Goal: Task Accomplishment & Management: Manage account settings

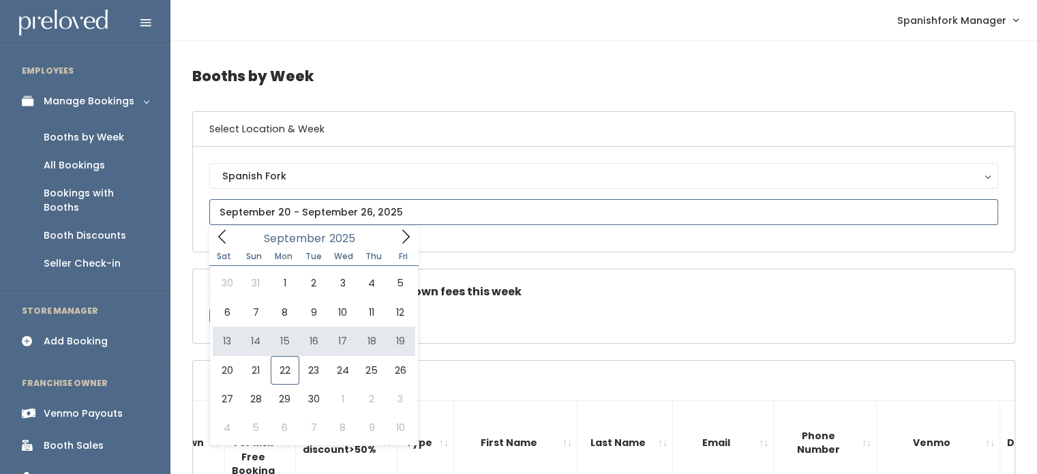
type input "[DATE] to [DATE]"
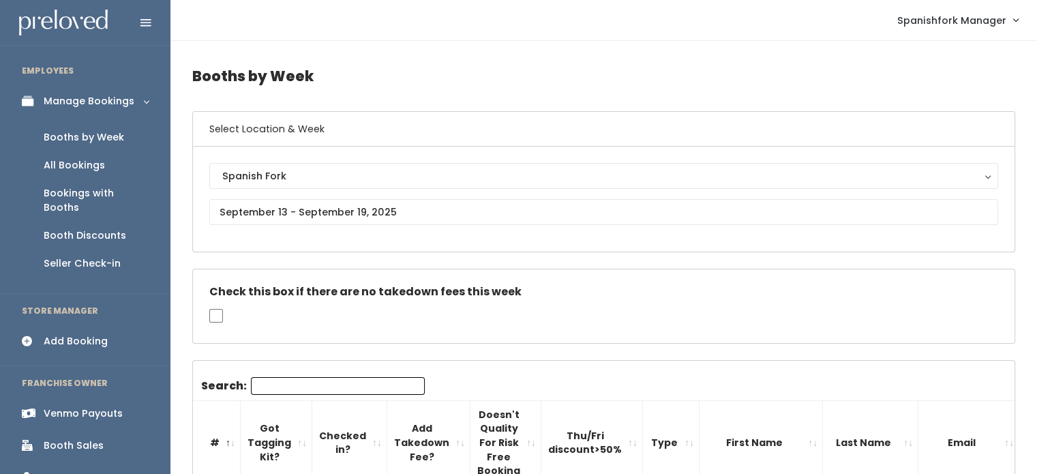
click at [357, 207] on input "text" at bounding box center [603, 212] width 789 height 26
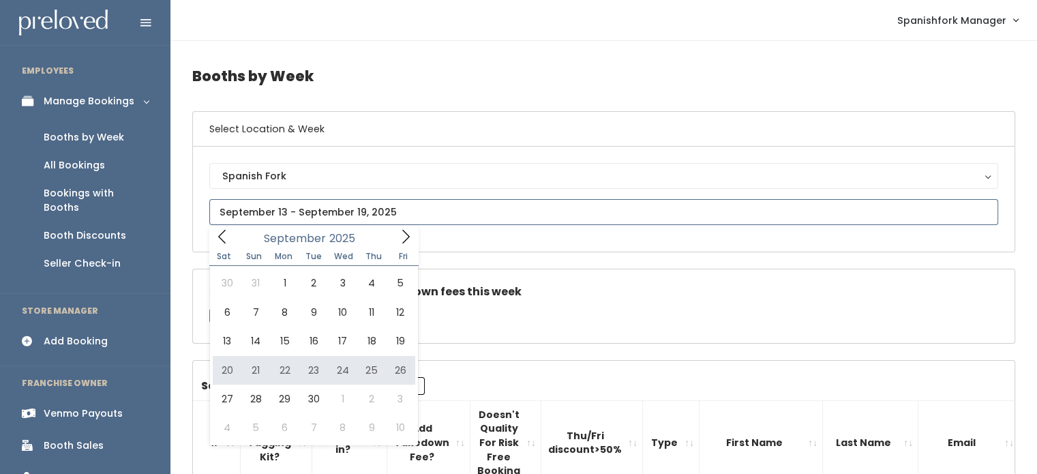
type input "September 20 to September 26"
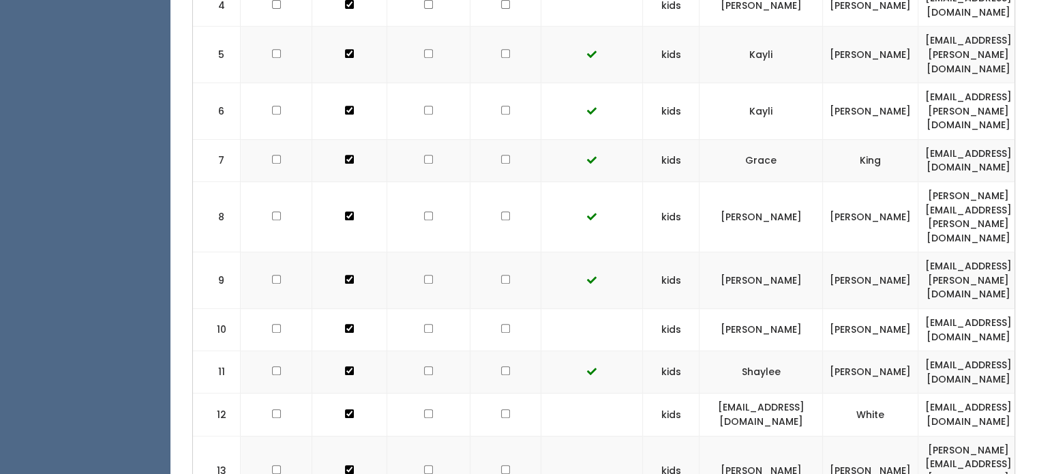
scroll to position [627, 0]
click at [323, 437] on td at bounding box center [349, 472] width 75 height 70
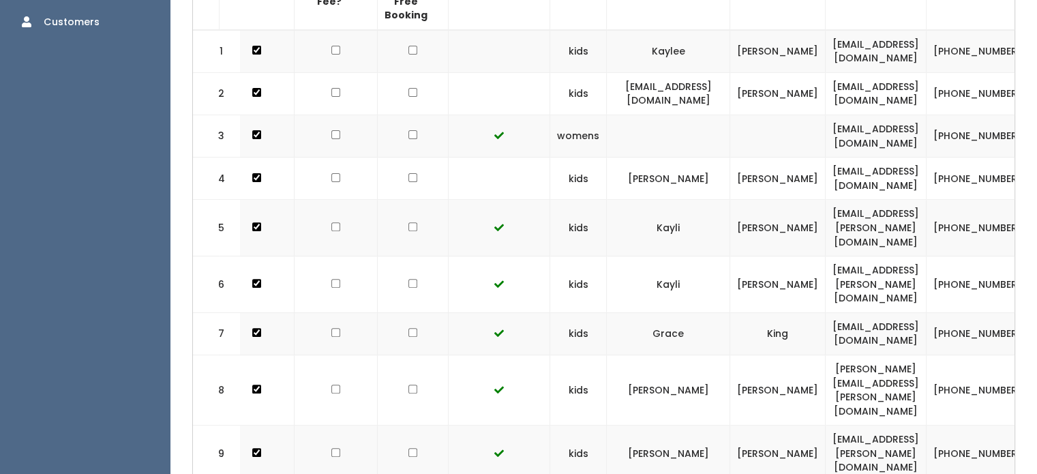
scroll to position [0, 0]
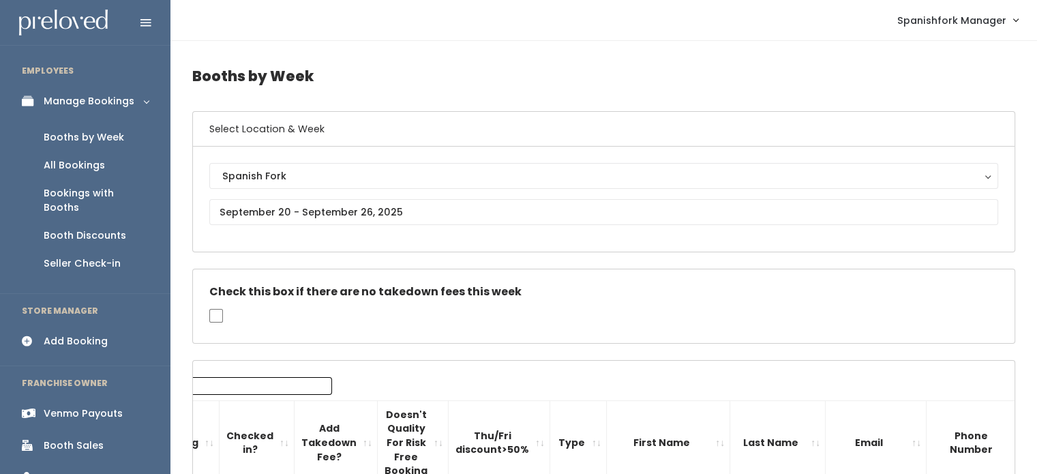
click at [256, 387] on input "Search:" at bounding box center [245, 386] width 174 height 18
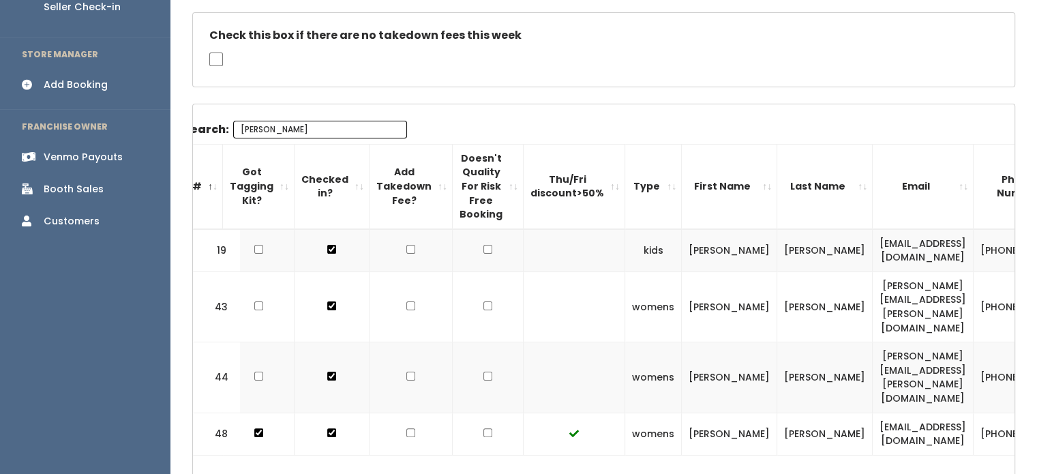
scroll to position [259, 0]
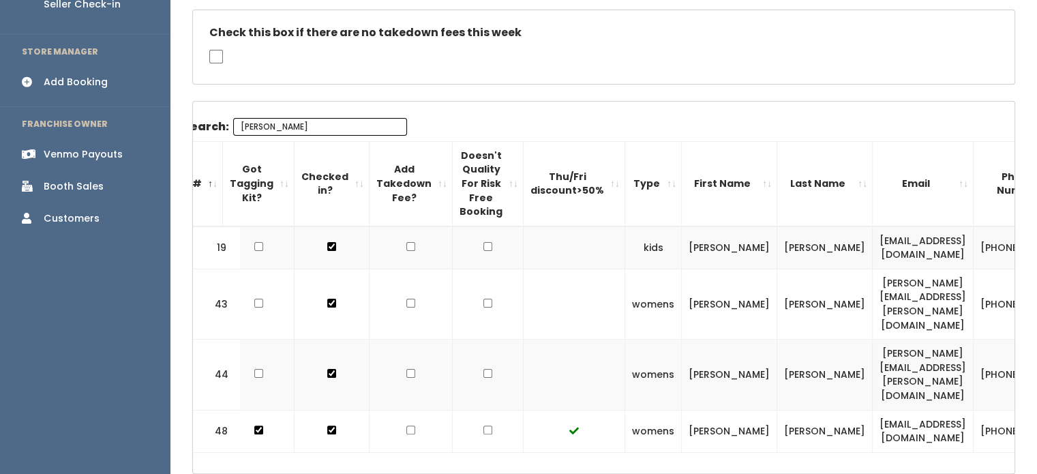
click at [267, 118] on input "sara" at bounding box center [320, 127] width 174 height 18
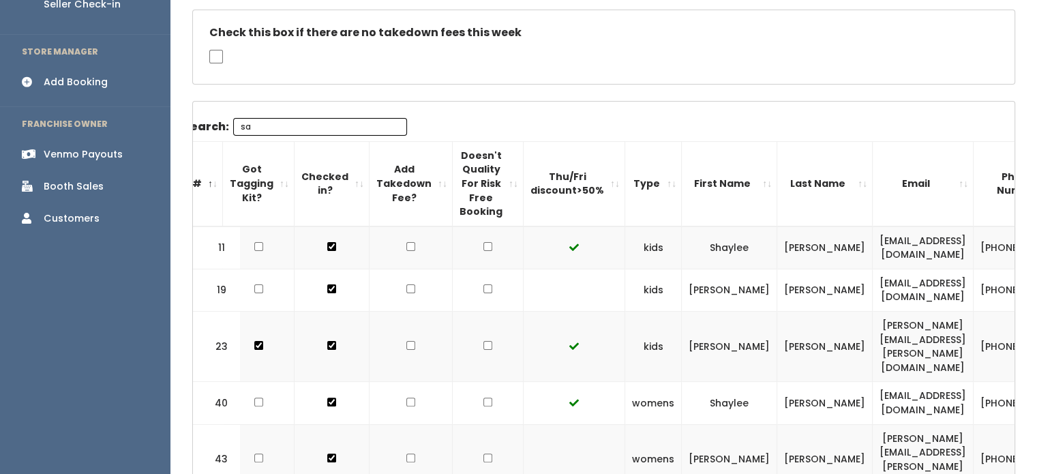
type input "s"
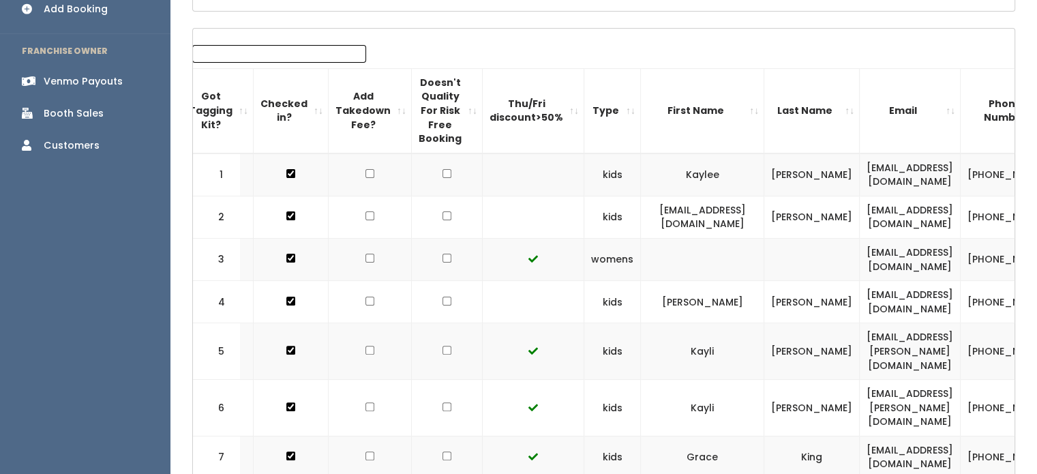
scroll to position [0, 0]
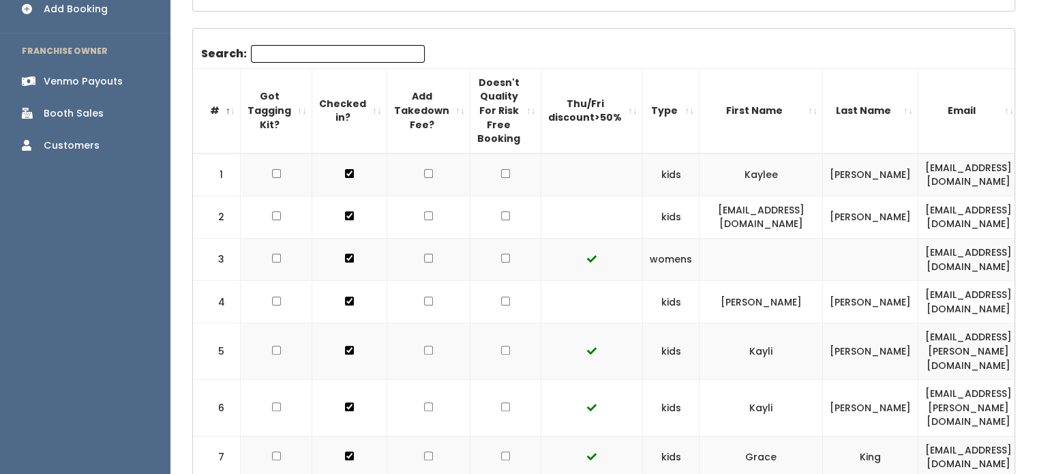
click at [267, 51] on input "Search:" at bounding box center [338, 54] width 174 height 18
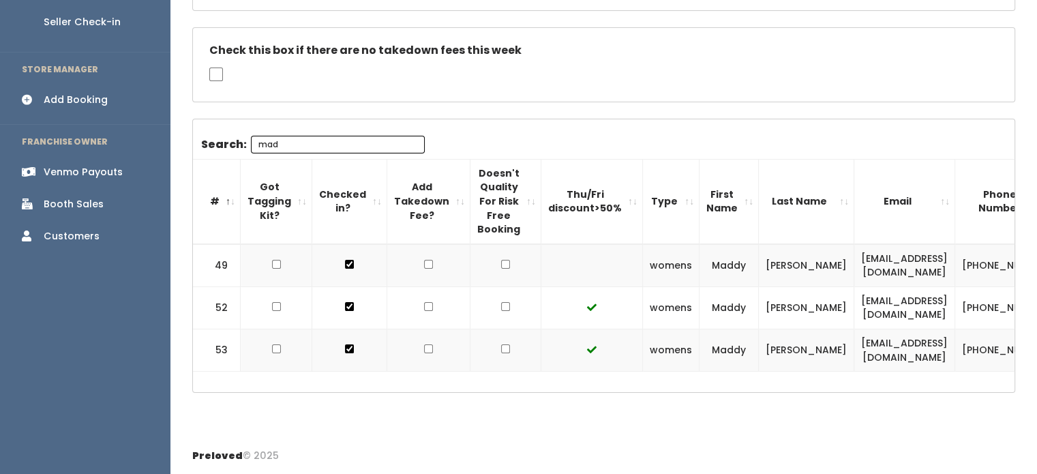
scroll to position [249, 0]
click at [308, 136] on input "madd" at bounding box center [338, 145] width 174 height 18
type input "m"
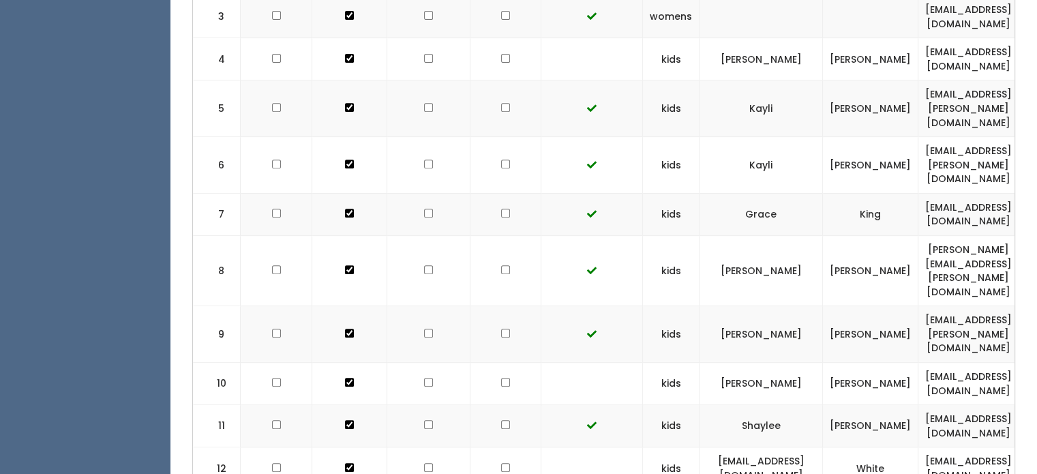
scroll to position [0, 0]
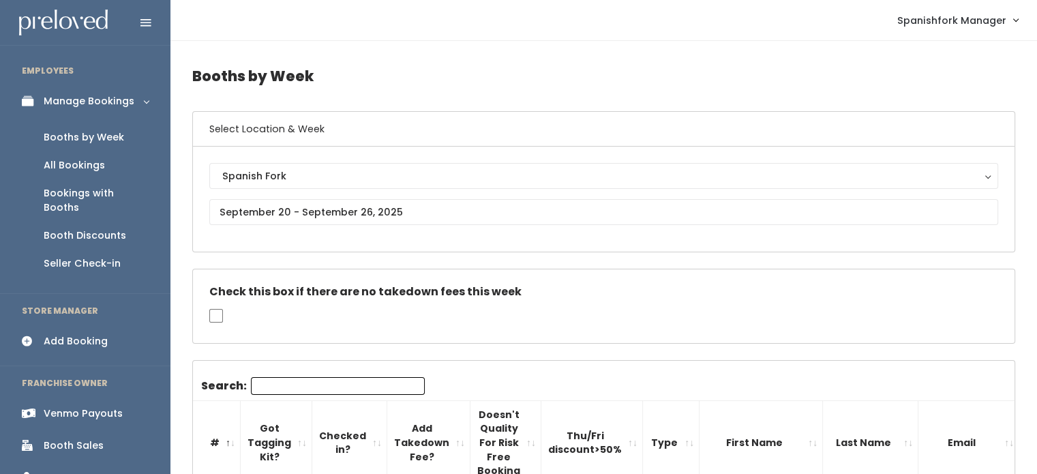
click at [298, 379] on input "Search:" at bounding box center [338, 386] width 174 height 18
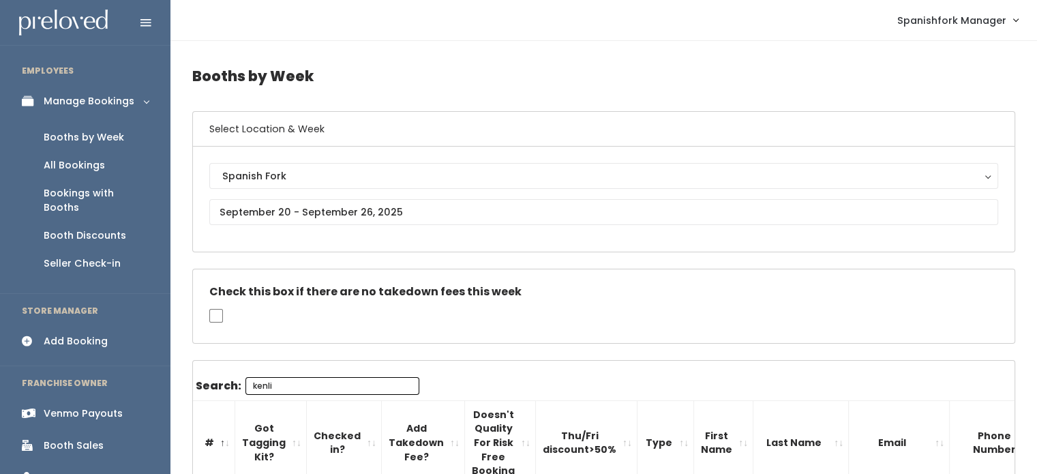
scroll to position [164, 0]
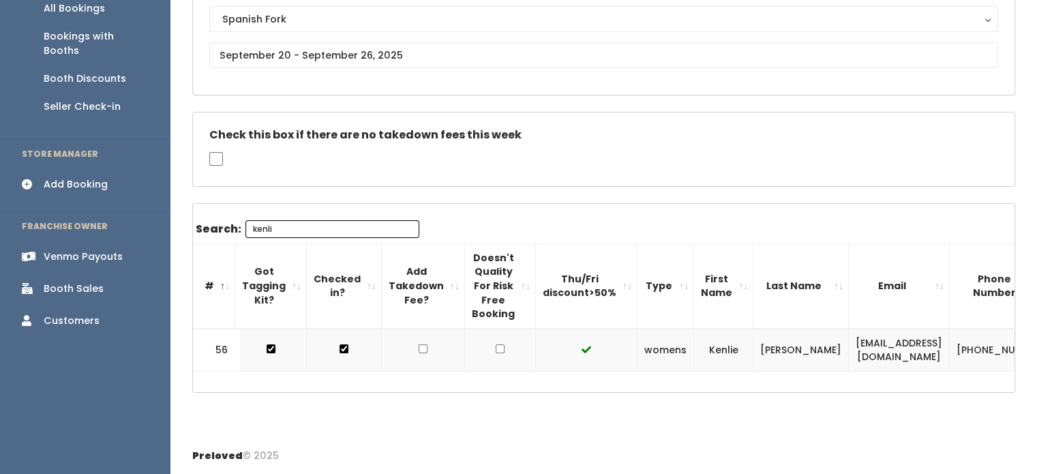
type input "kenli"
